Goal: Task Accomplishment & Management: Use online tool/utility

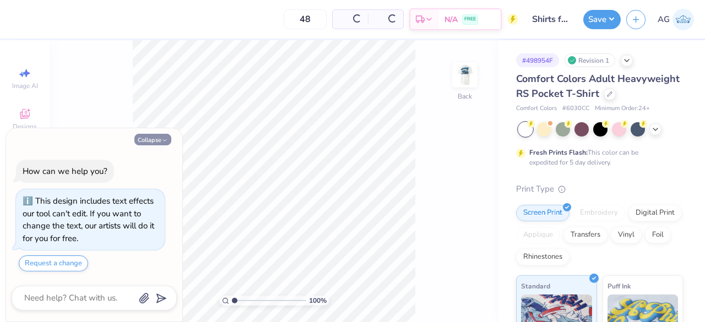
click at [148, 140] on button "Collapse" at bounding box center [152, 140] width 37 height 12
type textarea "x"
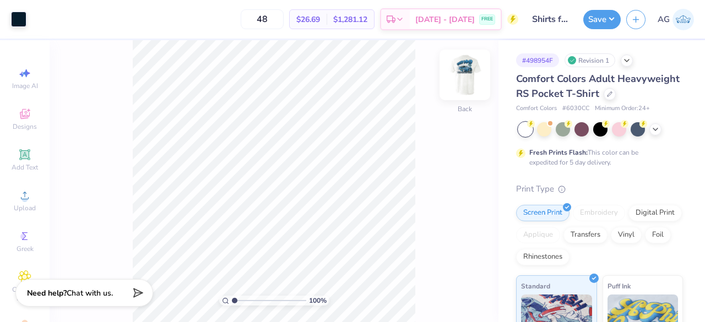
click at [451, 79] on img at bounding box center [465, 75] width 44 height 44
click at [33, 15] on div at bounding box center [38, 17] width 15 height 15
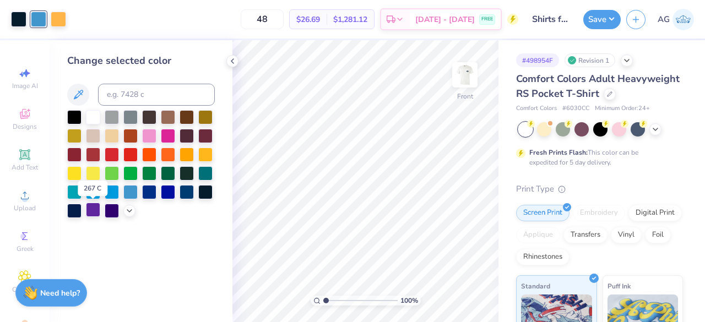
click at [95, 208] on div at bounding box center [93, 210] width 14 height 14
click at [128, 212] on icon at bounding box center [129, 209] width 9 height 9
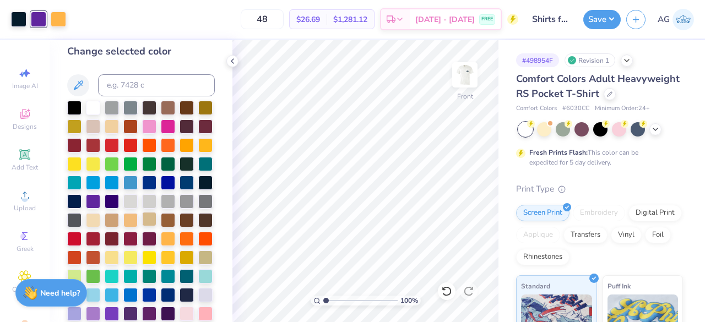
scroll to position [10, 0]
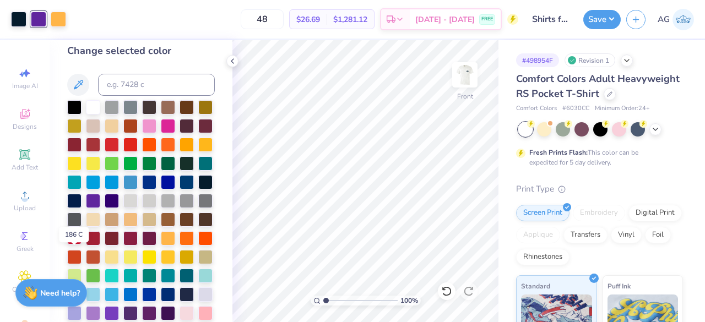
click at [80, 244] on div at bounding box center [74, 237] width 14 height 14
click at [462, 70] on img at bounding box center [465, 75] width 44 height 44
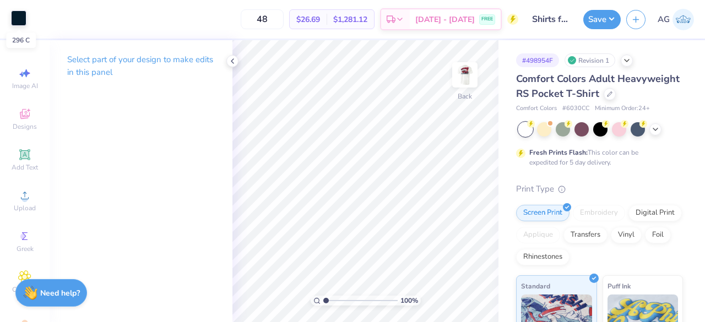
click at [20, 16] on div at bounding box center [18, 17] width 15 height 15
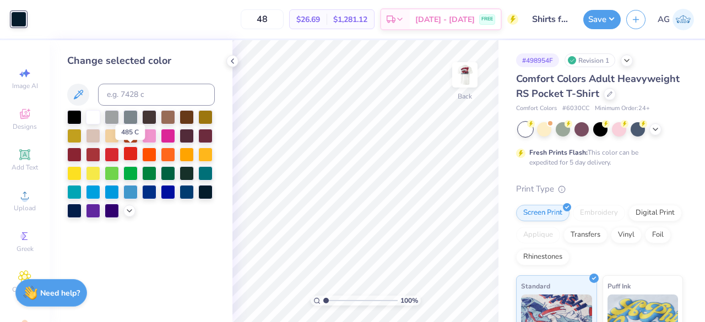
click at [135, 153] on div at bounding box center [130, 153] width 14 height 14
click at [111, 151] on div at bounding box center [112, 153] width 14 height 14
click at [113, 153] on div at bounding box center [112, 153] width 14 height 14
click at [455, 91] on img at bounding box center [465, 75] width 44 height 44
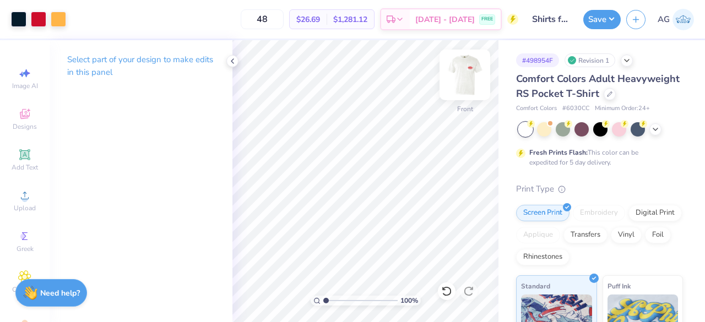
click at [461, 81] on img at bounding box center [465, 75] width 44 height 44
click at [19, 20] on div at bounding box center [18, 17] width 15 height 15
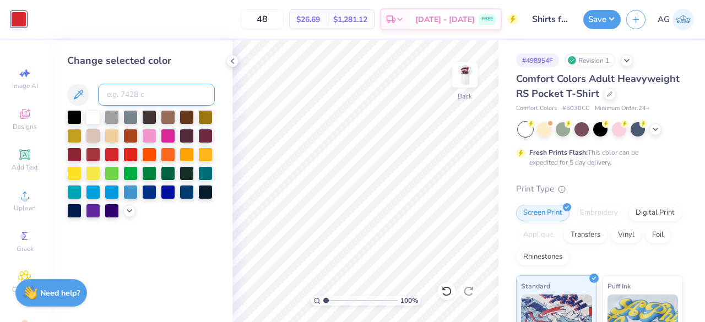
click at [130, 89] on input at bounding box center [156, 95] width 117 height 22
type input "186"
click at [231, 60] on icon at bounding box center [232, 61] width 9 height 9
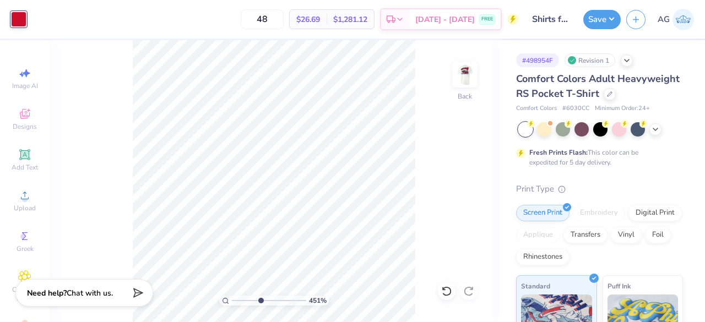
click at [260, 301] on input "range" at bounding box center [269, 301] width 74 height 10
click at [251, 301] on input "range" at bounding box center [269, 301] width 74 height 10
click at [237, 301] on input "range" at bounding box center [269, 301] width 74 height 10
drag, startPoint x: 238, startPoint y: 301, endPoint x: 221, endPoint y: 299, distance: 17.1
click at [232, 299] on input "range" at bounding box center [269, 301] width 74 height 10
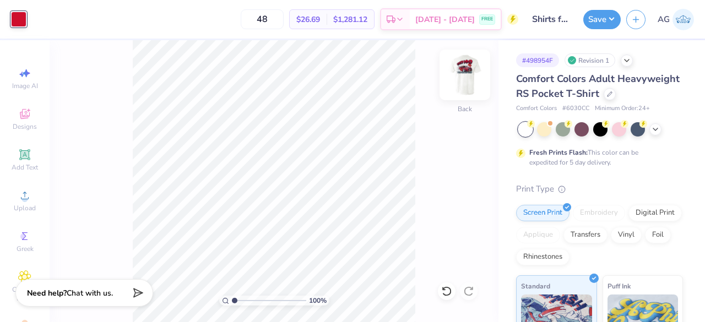
click at [465, 77] on img at bounding box center [465, 75] width 44 height 44
click at [265, 298] on input "range" at bounding box center [269, 301] width 74 height 10
click at [249, 301] on input "range" at bounding box center [269, 301] width 74 height 10
click at [235, 299] on input "range" at bounding box center [269, 301] width 74 height 10
click at [470, 86] on img at bounding box center [465, 75] width 44 height 44
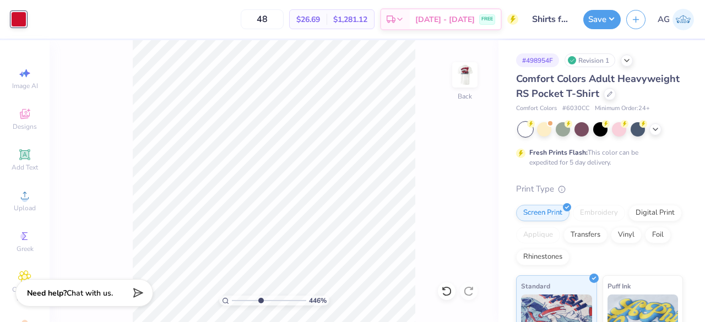
click at [260, 300] on input "range" at bounding box center [269, 301] width 74 height 10
click at [233, 302] on input "range" at bounding box center [269, 301] width 74 height 10
click at [478, 79] on img at bounding box center [465, 75] width 44 height 44
click at [255, 300] on input "range" at bounding box center [269, 301] width 74 height 10
click at [242, 302] on input "range" at bounding box center [269, 301] width 74 height 10
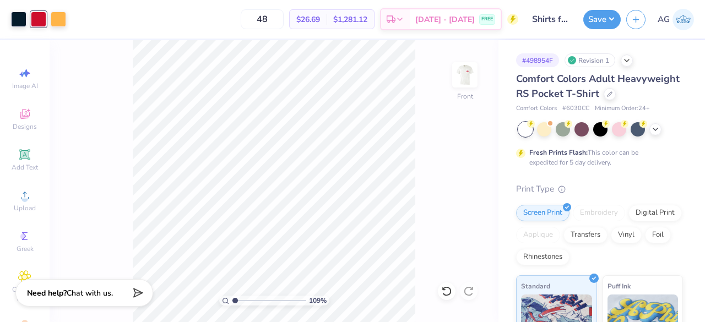
click at [234, 301] on input "range" at bounding box center [269, 301] width 74 height 10
click at [464, 72] on img at bounding box center [465, 75] width 44 height 44
click at [655, 133] on icon at bounding box center [655, 128] width 9 height 9
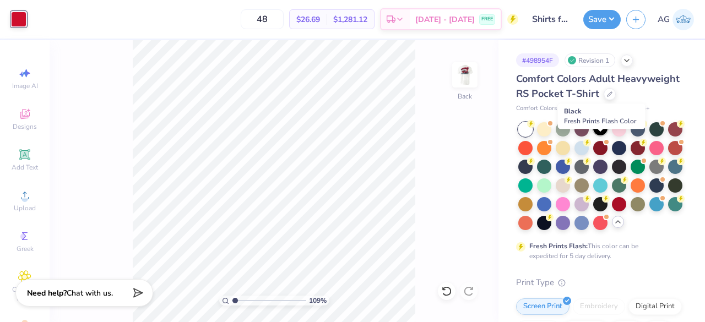
click at [600, 135] on div at bounding box center [600, 128] width 14 height 14
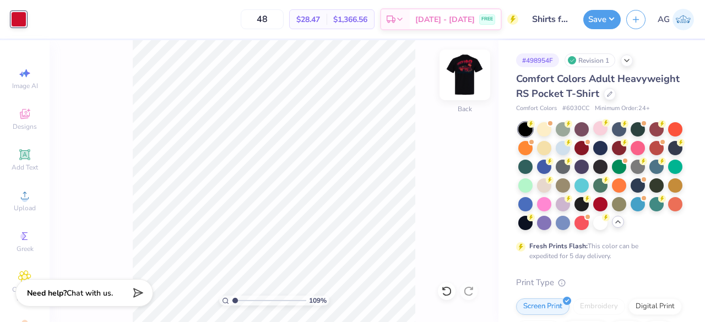
click at [469, 84] on img at bounding box center [465, 75] width 44 height 44
click at [13, 17] on div at bounding box center [18, 17] width 15 height 15
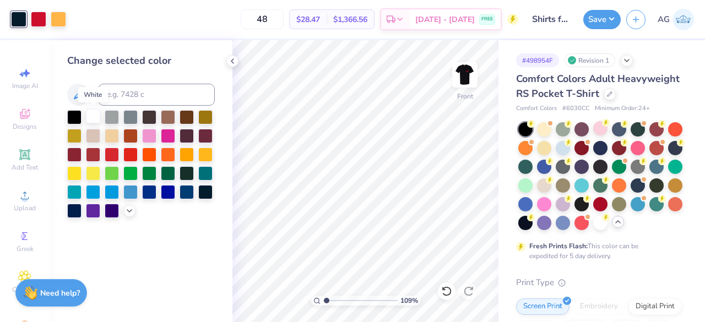
click at [92, 122] on div at bounding box center [93, 116] width 14 height 14
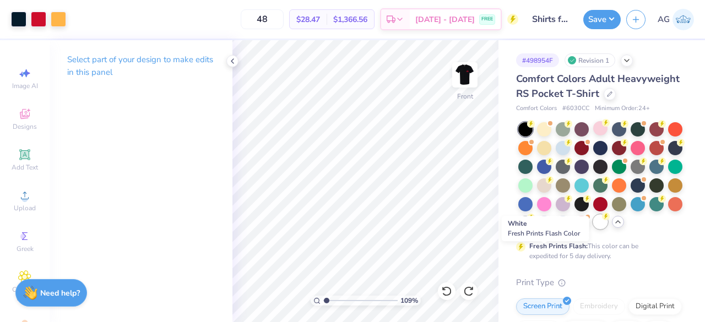
click at [602, 220] on circle at bounding box center [606, 216] width 8 height 8
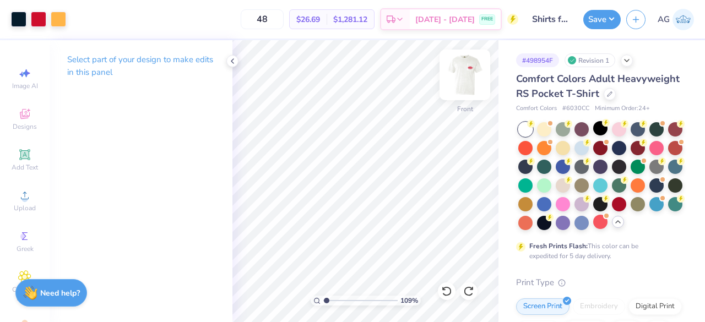
click at [469, 74] on img at bounding box center [465, 75] width 44 height 44
click at [231, 64] on icon at bounding box center [232, 61] width 9 height 9
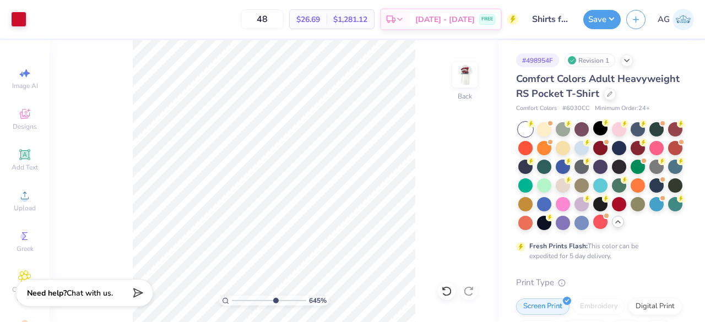
click at [274, 297] on input "range" at bounding box center [269, 301] width 74 height 10
type input "1"
click at [233, 302] on input "range" at bounding box center [269, 301] width 74 height 10
click at [469, 75] on img at bounding box center [465, 75] width 44 height 44
click at [609, 18] on button "Save" at bounding box center [601, 17] width 37 height 19
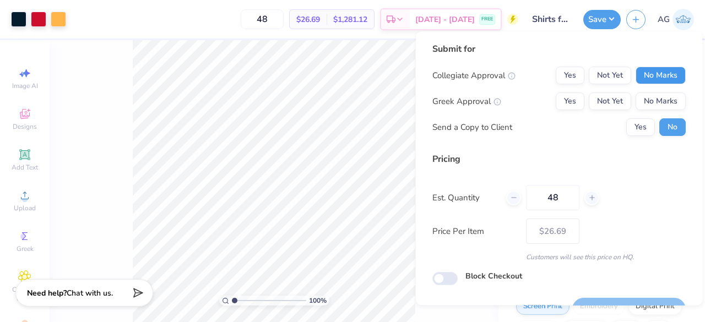
click at [646, 79] on button "No Marks" at bounding box center [660, 76] width 50 height 18
click at [565, 100] on button "Yes" at bounding box center [569, 101] width 29 height 18
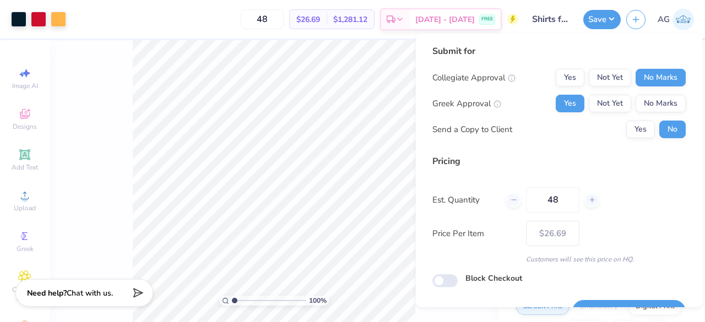
scroll to position [25, 0]
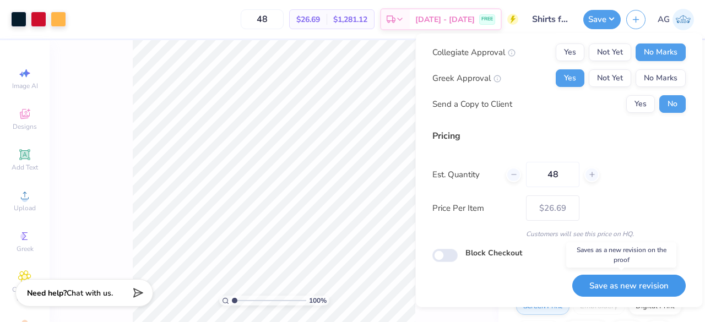
click at [616, 289] on button "Save as new revision" at bounding box center [628, 285] width 113 height 23
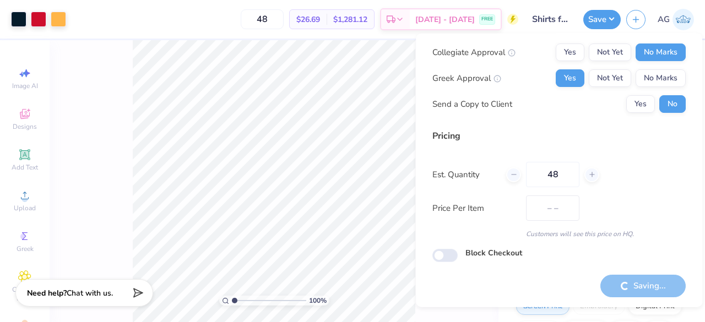
type input "$26.69"
